Goal: Transaction & Acquisition: Book appointment/travel/reservation

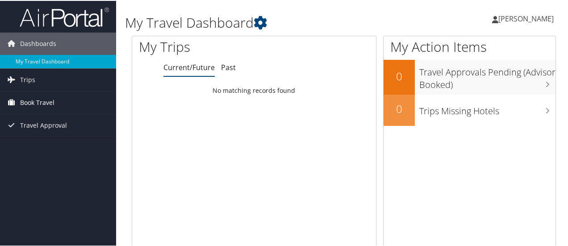
click at [37, 100] on span "Book Travel" at bounding box center [37, 102] width 34 height 22
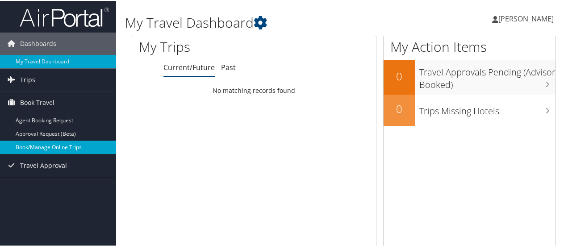
click at [35, 147] on link "Book/Manage Online Trips" at bounding box center [58, 146] width 116 height 13
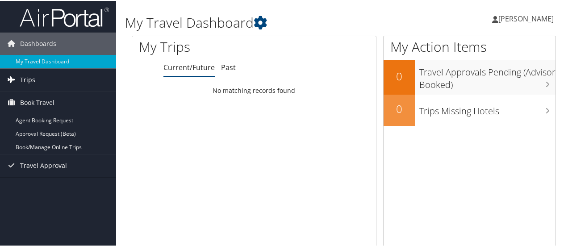
click at [41, 80] on link "Trips" at bounding box center [58, 79] width 116 height 22
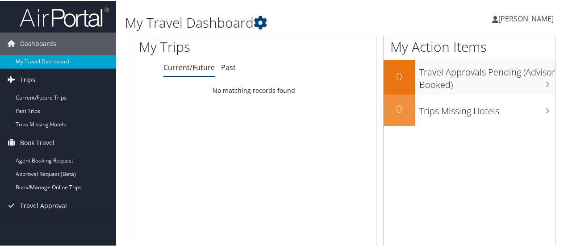
click at [40, 74] on link "Trips" at bounding box center [58, 79] width 116 height 22
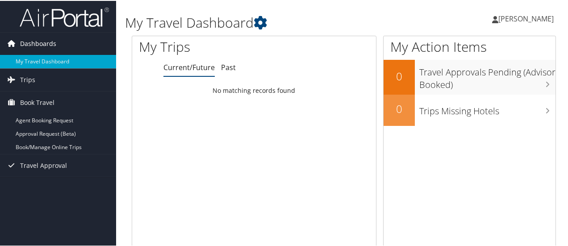
click at [44, 45] on span "Dashboards" at bounding box center [38, 43] width 36 height 22
